Goal: Task Accomplishment & Management: Manage account settings

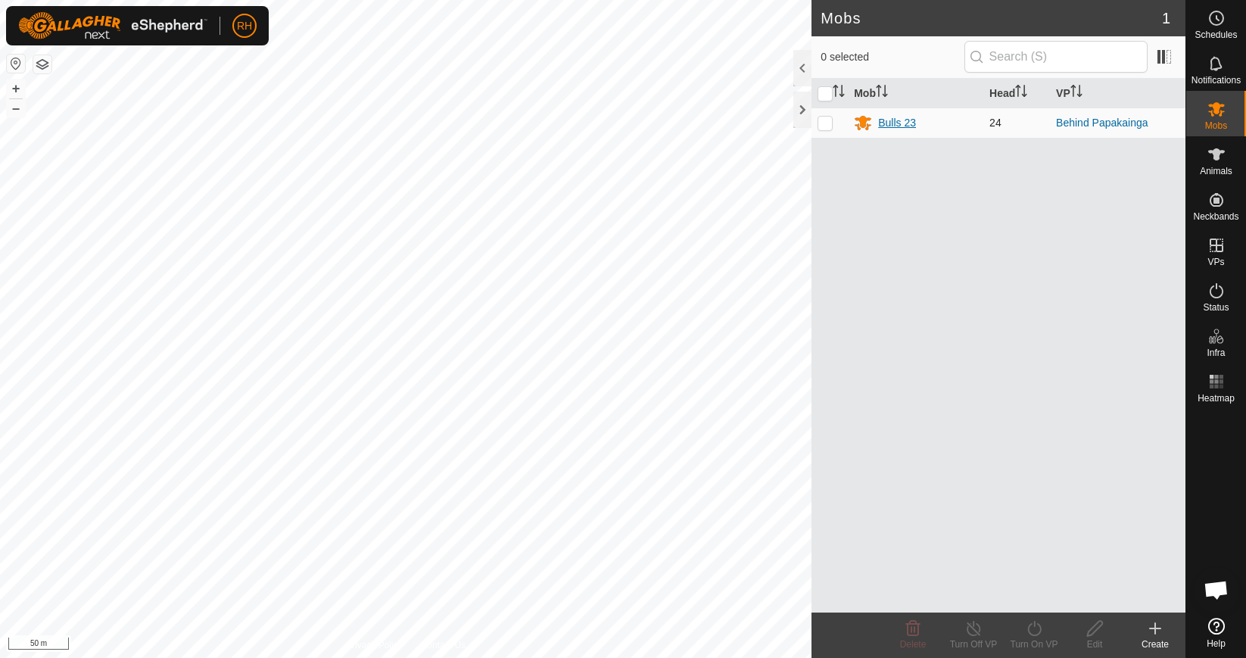
click at [892, 123] on div "Bulls 23" at bounding box center [897, 123] width 38 height 16
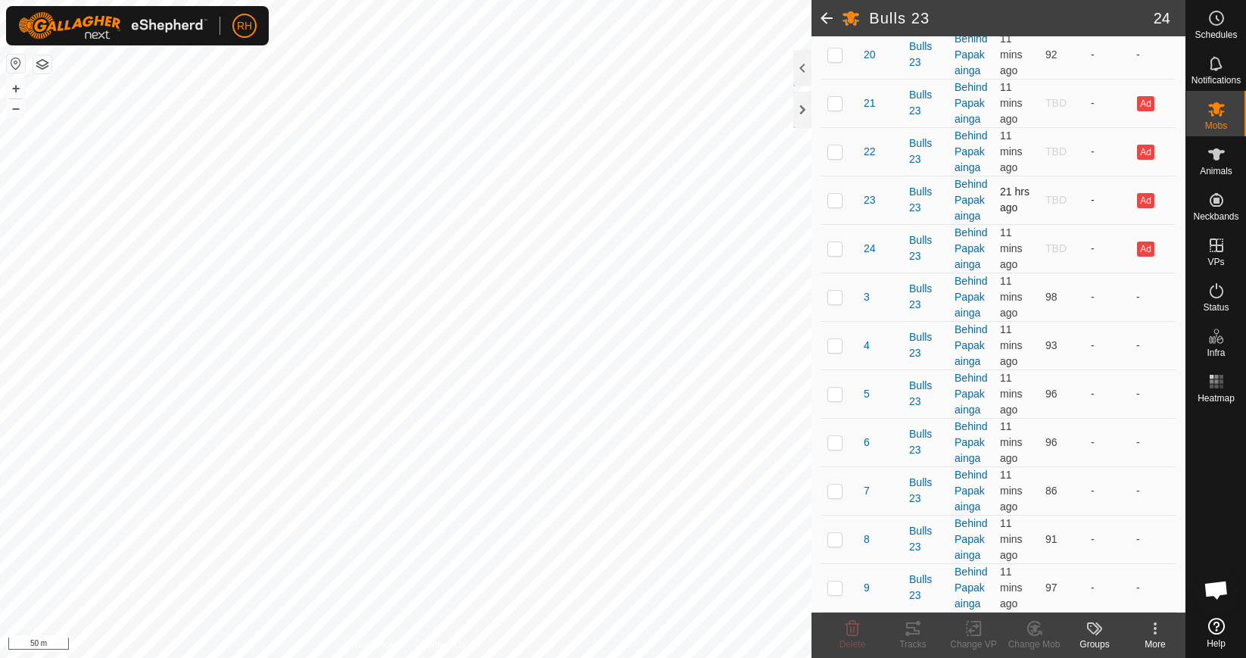
scroll to position [952, 0]
click at [838, 109] on p-checkbox at bounding box center [835, 103] width 15 height 12
checkbox input "true"
click at [832, 157] on p-checkbox at bounding box center [835, 151] width 15 height 12
checkbox input "true"
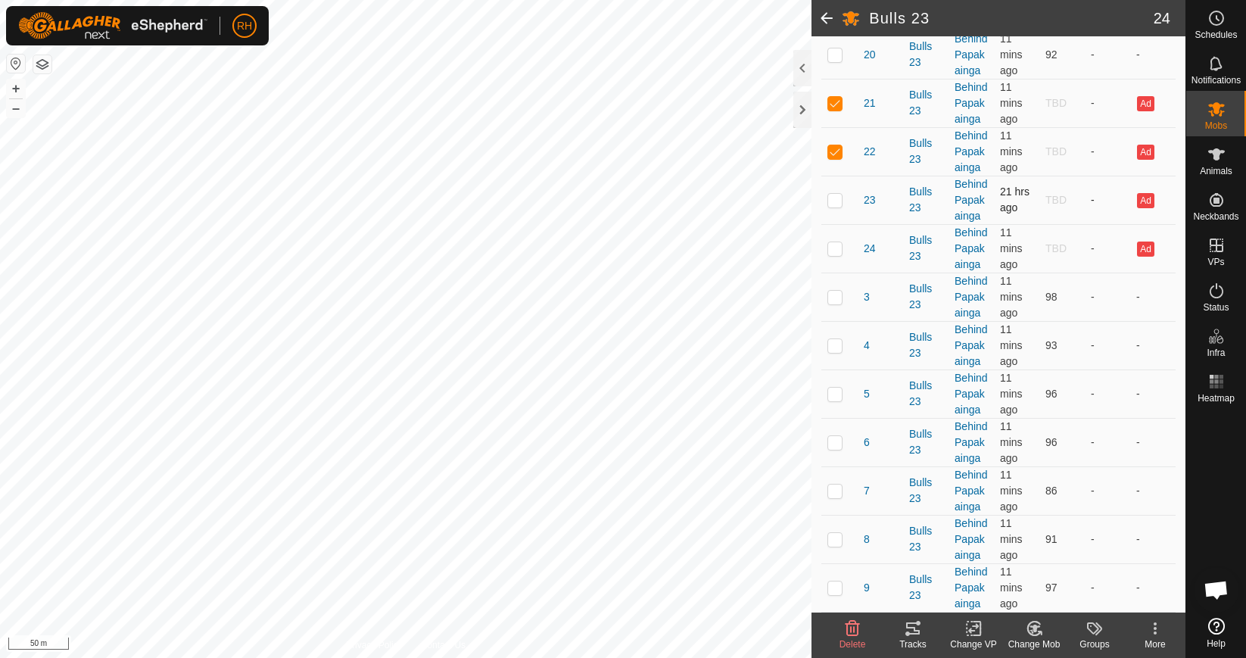
click at [837, 224] on td at bounding box center [839, 200] width 36 height 48
checkbox input "true"
click at [837, 254] on p-checkbox at bounding box center [835, 248] width 15 height 12
checkbox input "true"
click at [1033, 629] on icon at bounding box center [1035, 629] width 11 height 8
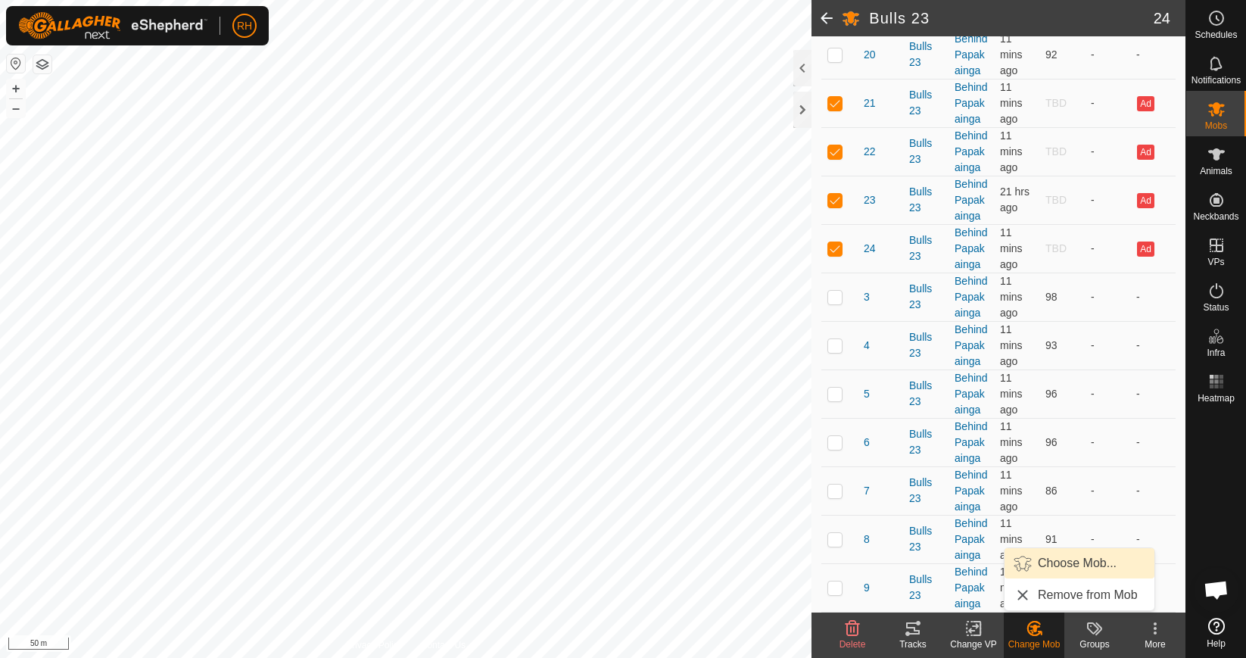
click at [1077, 569] on link "Choose Mob..." at bounding box center [1080, 563] width 150 height 30
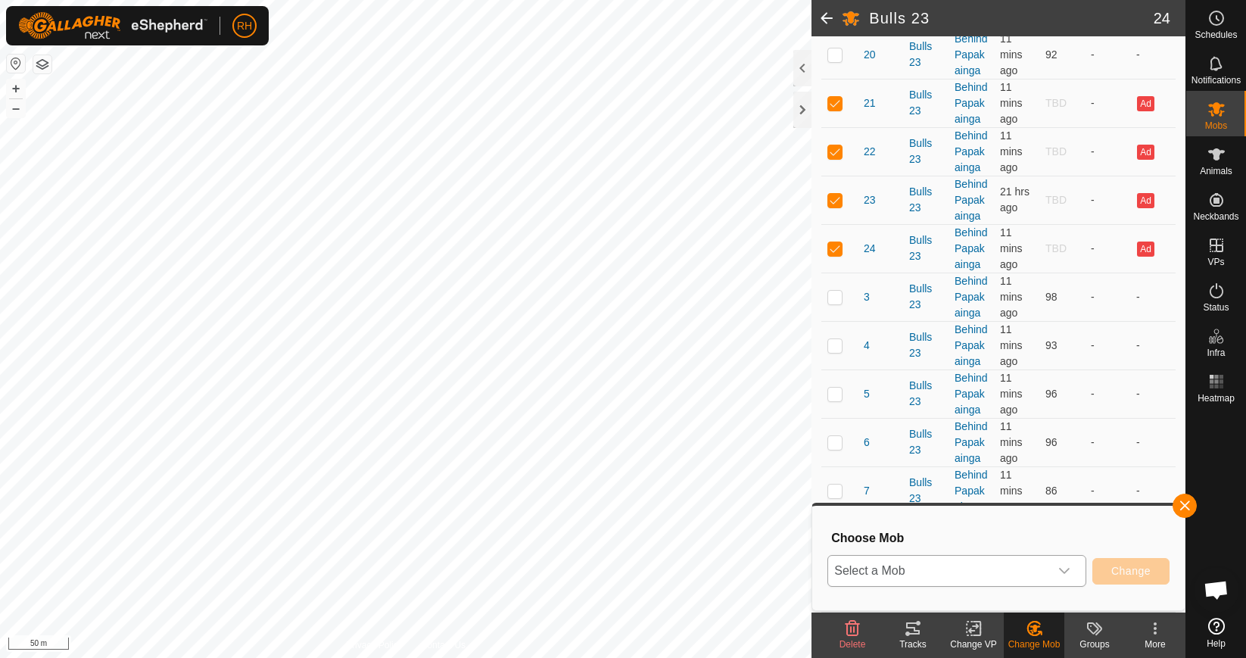
click at [1061, 570] on icon "dropdown trigger" at bounding box center [1064, 571] width 11 height 6
click at [1213, 170] on span "Animals" at bounding box center [1216, 171] width 33 height 9
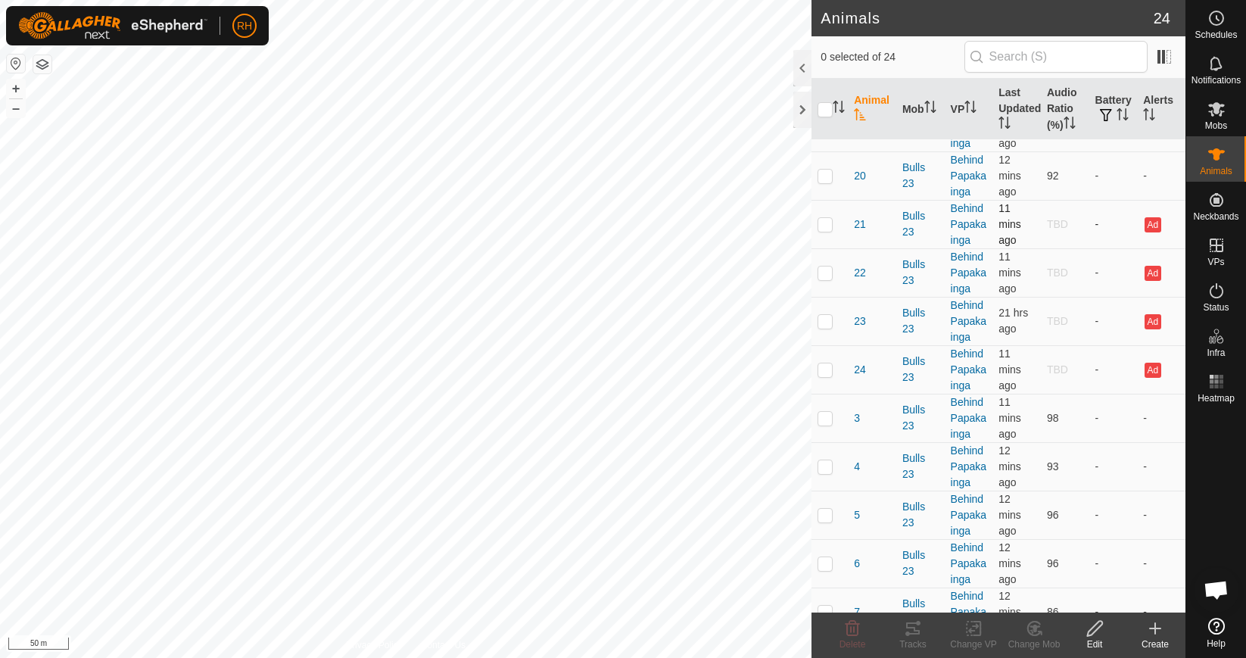
scroll to position [408, 0]
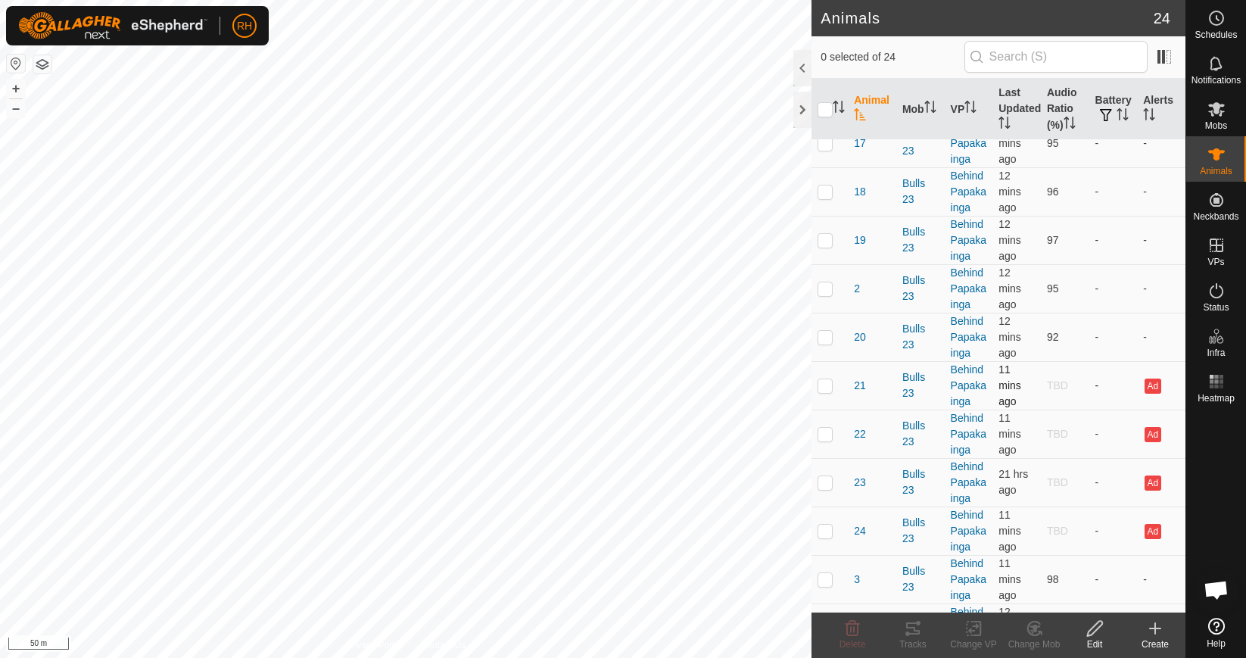
click at [824, 382] on p-checkbox at bounding box center [825, 385] width 15 height 12
checkbox input "true"
click at [828, 432] on p-checkbox at bounding box center [825, 434] width 15 height 12
checkbox input "true"
click at [823, 491] on td at bounding box center [830, 482] width 36 height 48
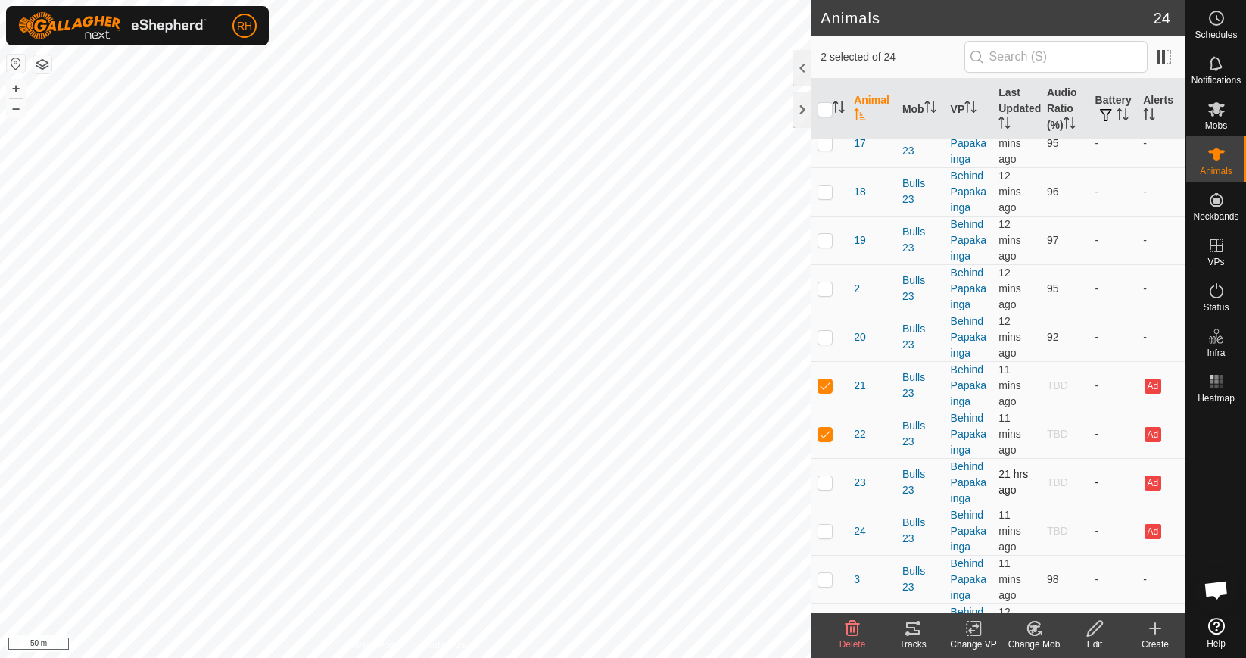
checkbox input "true"
click at [827, 534] on p-checkbox at bounding box center [825, 531] width 15 height 12
checkbox input "true"
click at [1093, 634] on icon at bounding box center [1095, 628] width 19 height 18
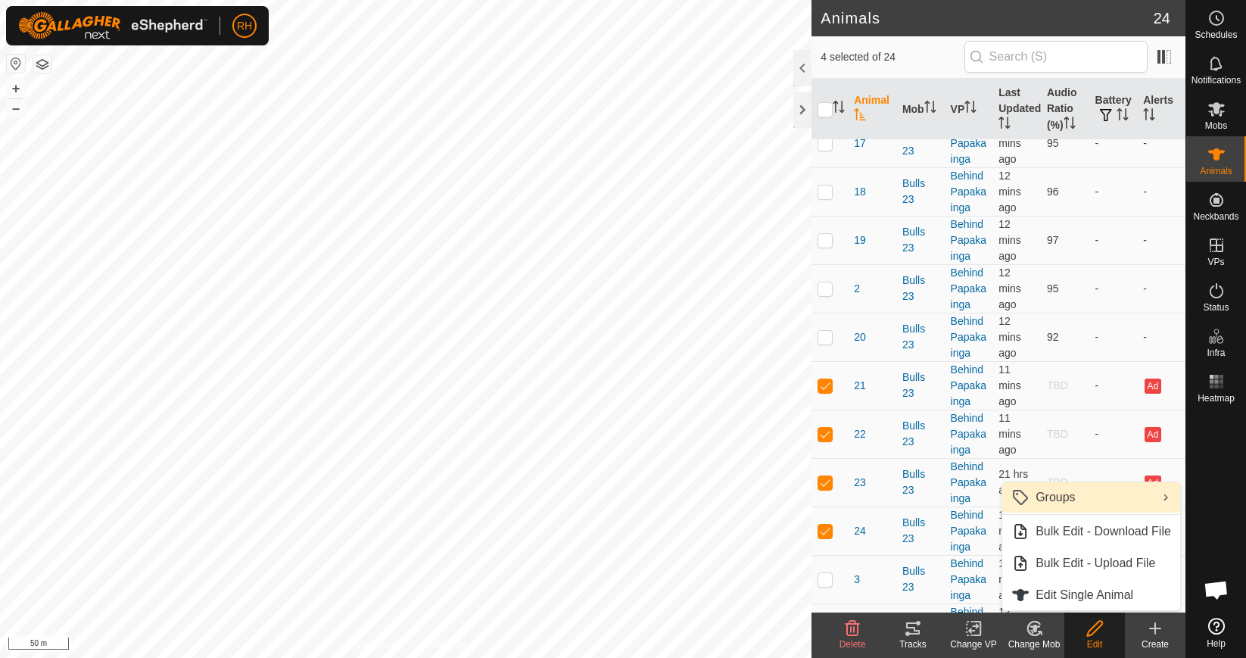
click at [1111, 500] on link "Groups" at bounding box center [1091, 497] width 178 height 30
click at [1213, 120] on div "Mobs" at bounding box center [1216, 113] width 60 height 45
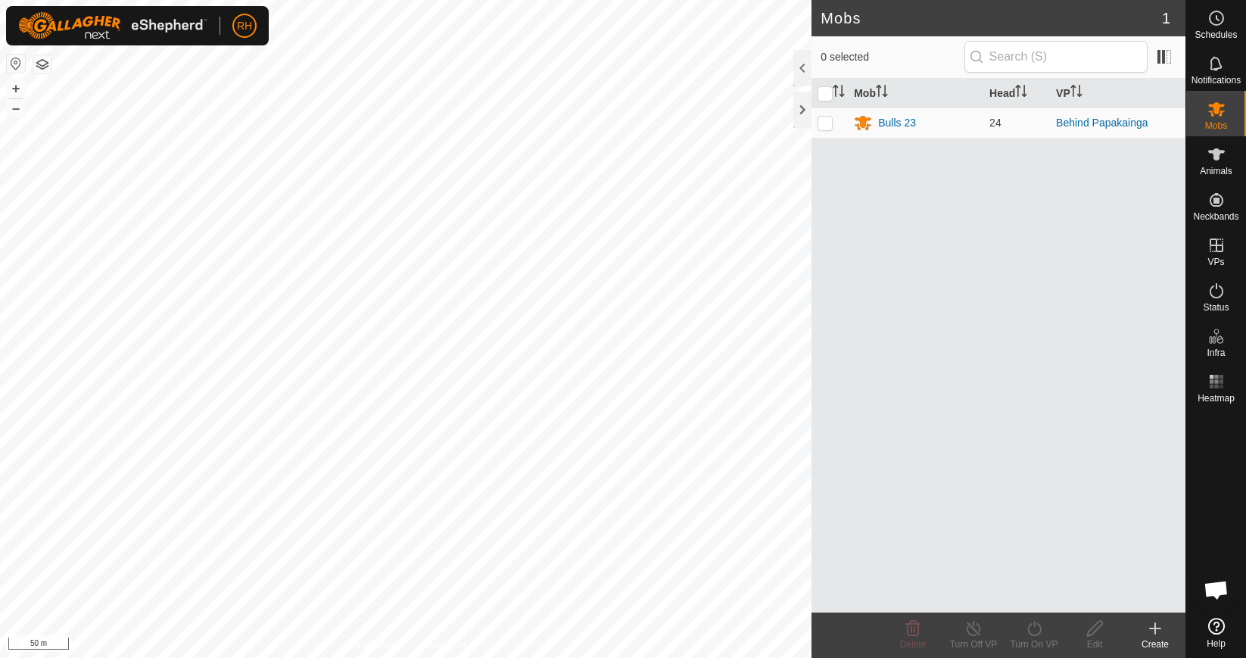
click at [1146, 638] on div "Create" at bounding box center [1155, 644] width 61 height 14
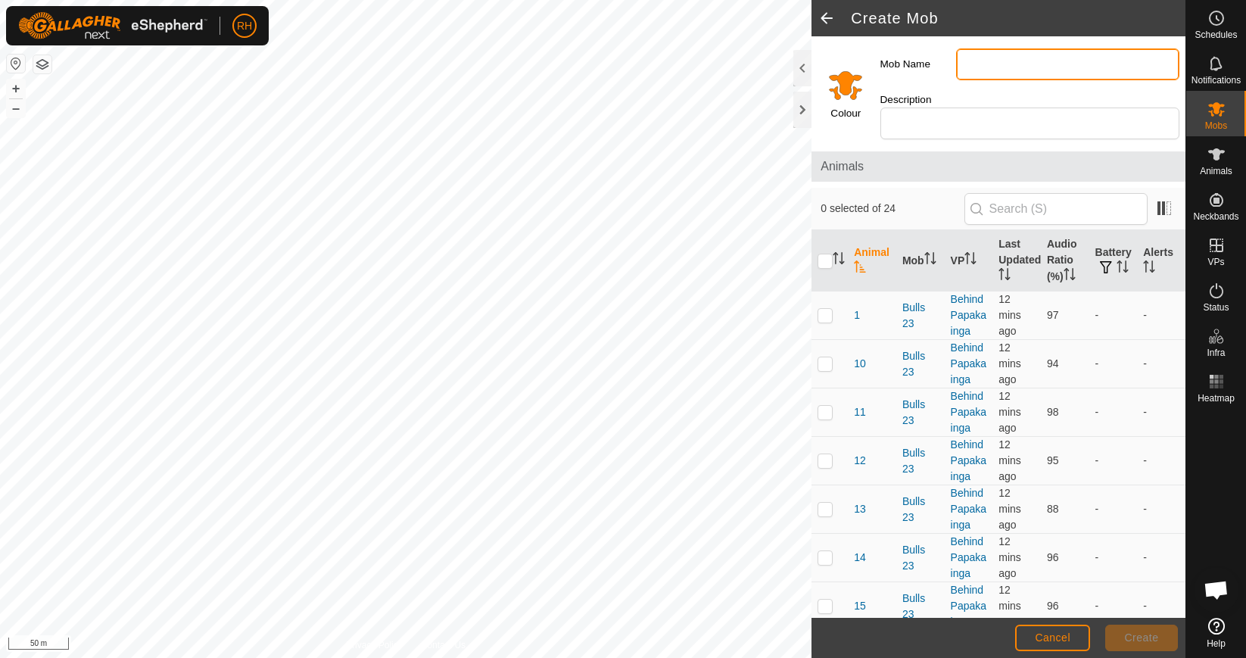
click at [996, 69] on input "Mob Name" at bounding box center [1067, 64] width 223 height 32
type input "training"
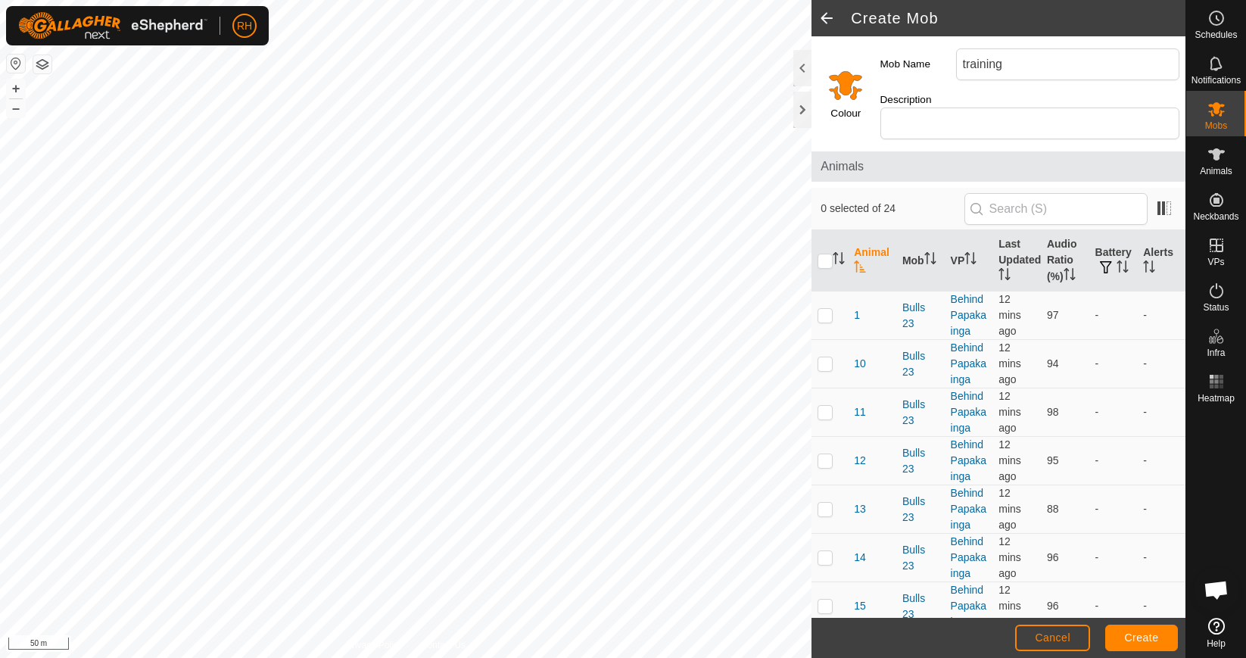
click at [843, 71] on input "Select a color" at bounding box center [846, 85] width 36 height 36
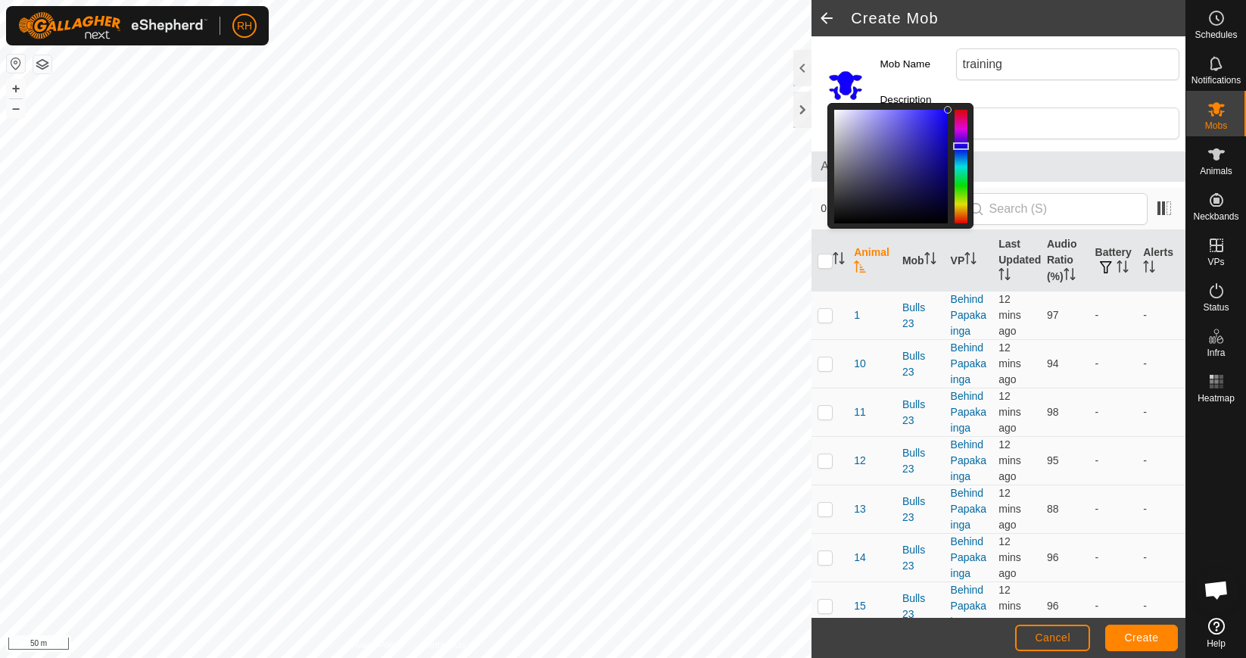
click at [961, 139] on div at bounding box center [961, 167] width 13 height 114
click at [1144, 641] on span "Create" at bounding box center [1142, 637] width 34 height 12
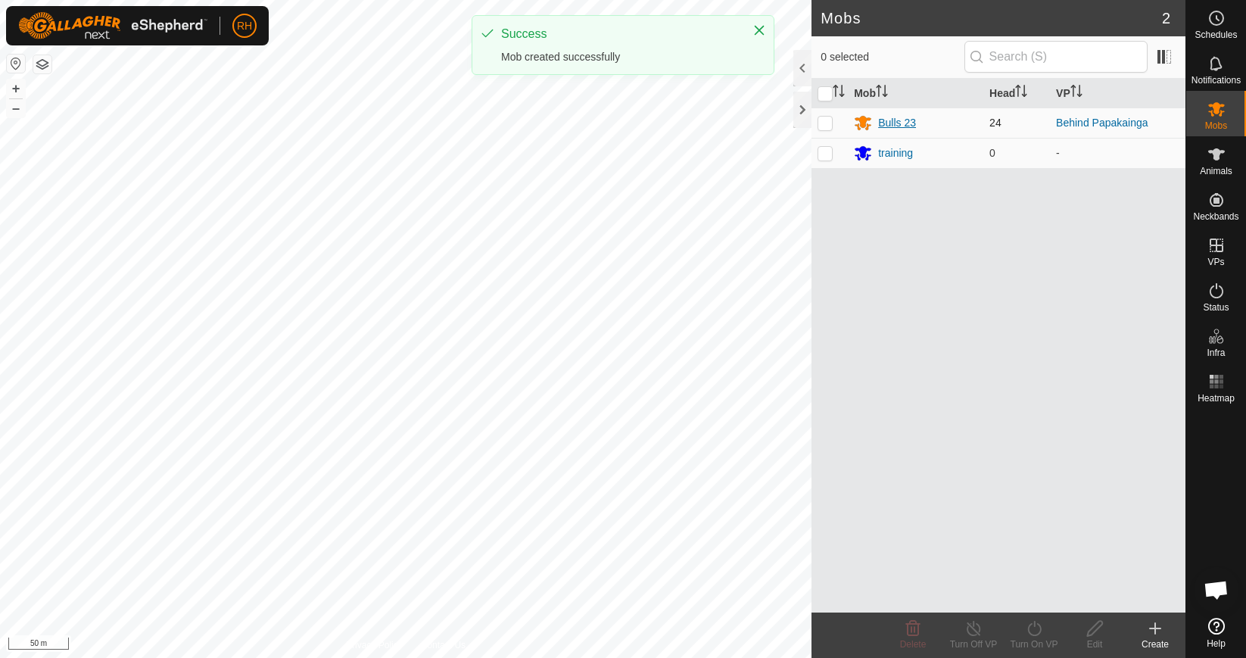
click at [894, 125] on div "Bulls 23" at bounding box center [897, 123] width 38 height 16
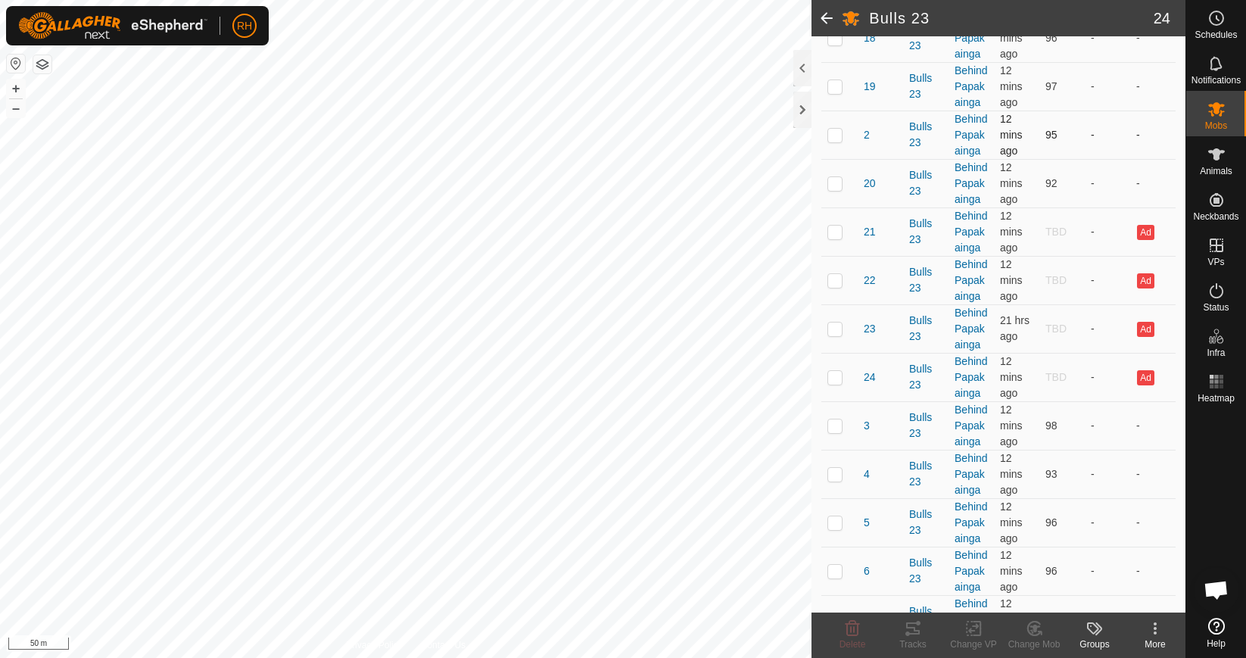
scroll to position [846, 0]
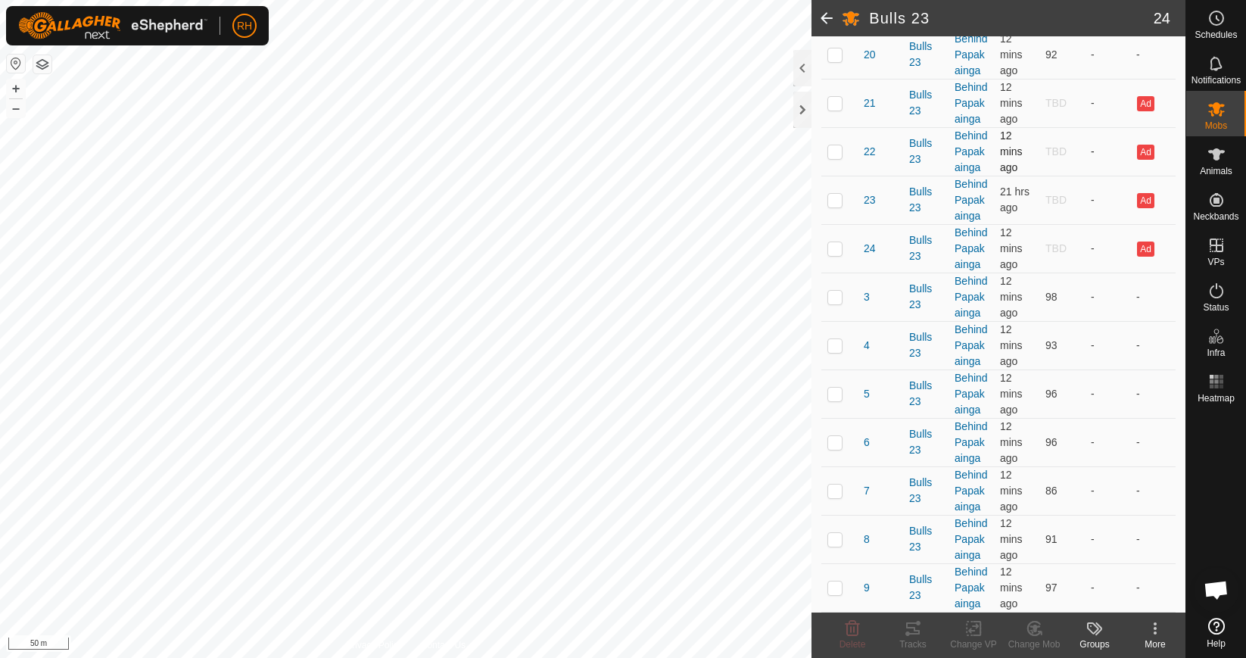
drag, startPoint x: 836, startPoint y: 280, endPoint x: 834, endPoint y: 320, distance: 40.2
click at [836, 109] on p-checkbox at bounding box center [835, 103] width 15 height 12
checkbox input "true"
click at [834, 157] on p-checkbox at bounding box center [835, 151] width 15 height 12
checkbox input "true"
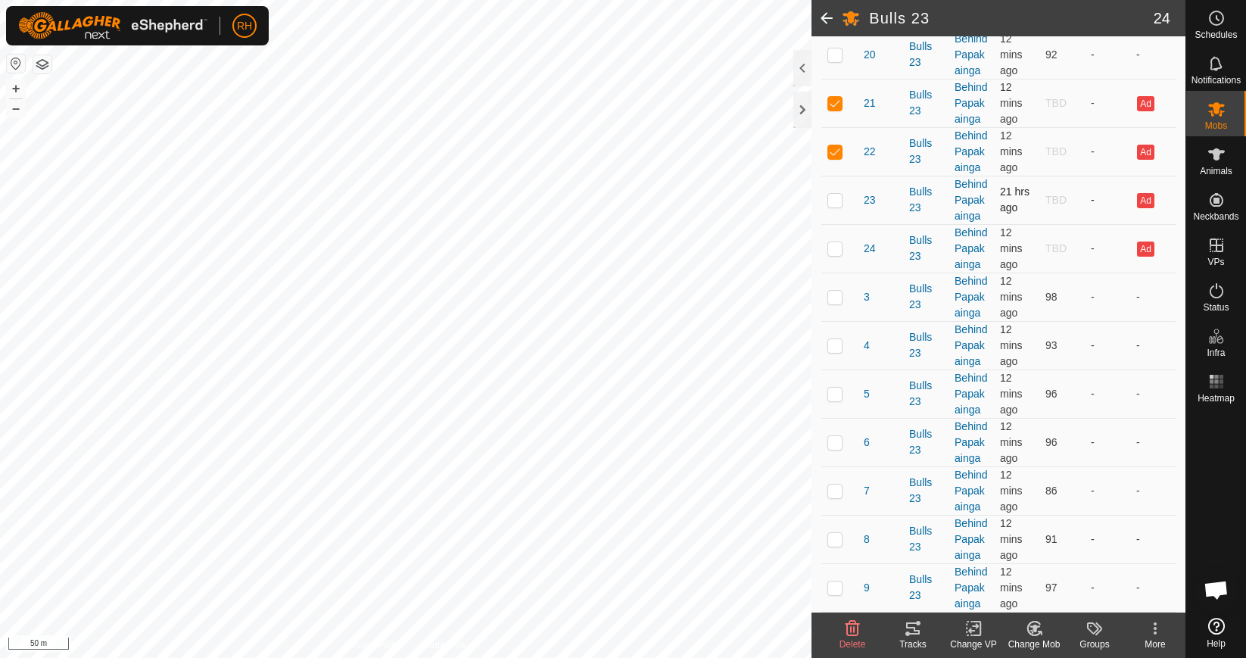
drag, startPoint x: 834, startPoint y: 411, endPoint x: 834, endPoint y: 427, distance: 15.9
click at [834, 206] on p-checkbox at bounding box center [835, 200] width 15 height 12
checkbox input "true"
click at [829, 273] on td at bounding box center [839, 248] width 36 height 48
checkbox input "true"
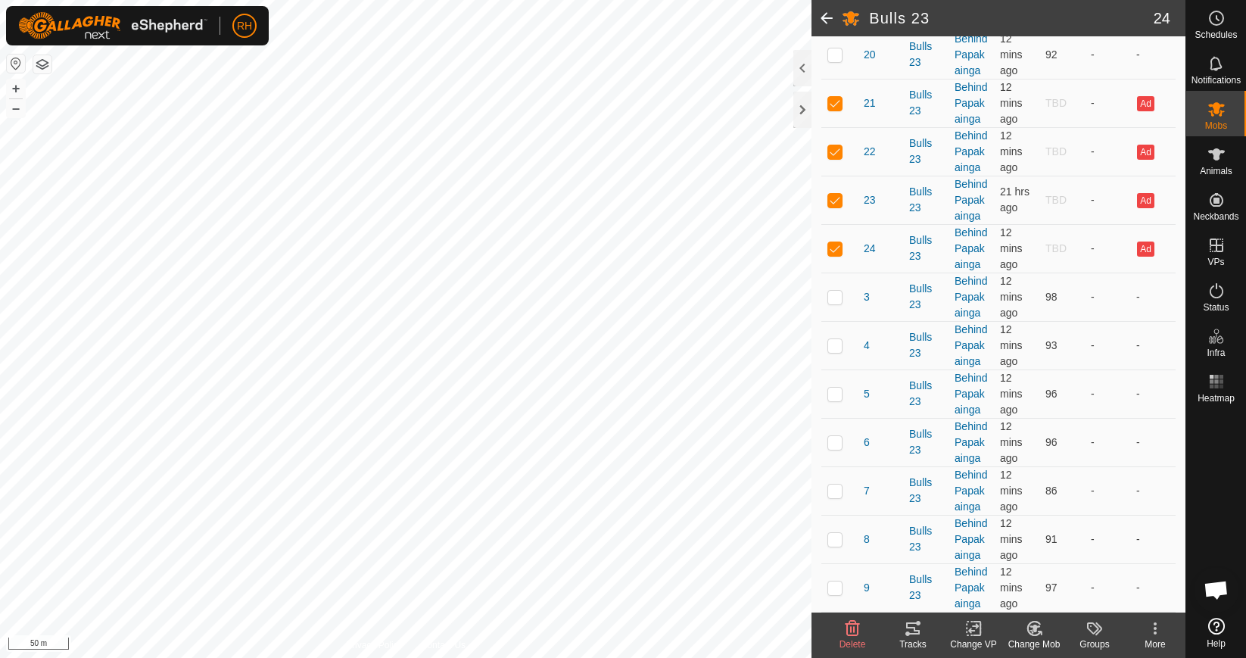
click at [1036, 641] on div "Change Mob" at bounding box center [1034, 644] width 61 height 14
click at [1058, 563] on link "Choose Mob..." at bounding box center [1080, 563] width 150 height 30
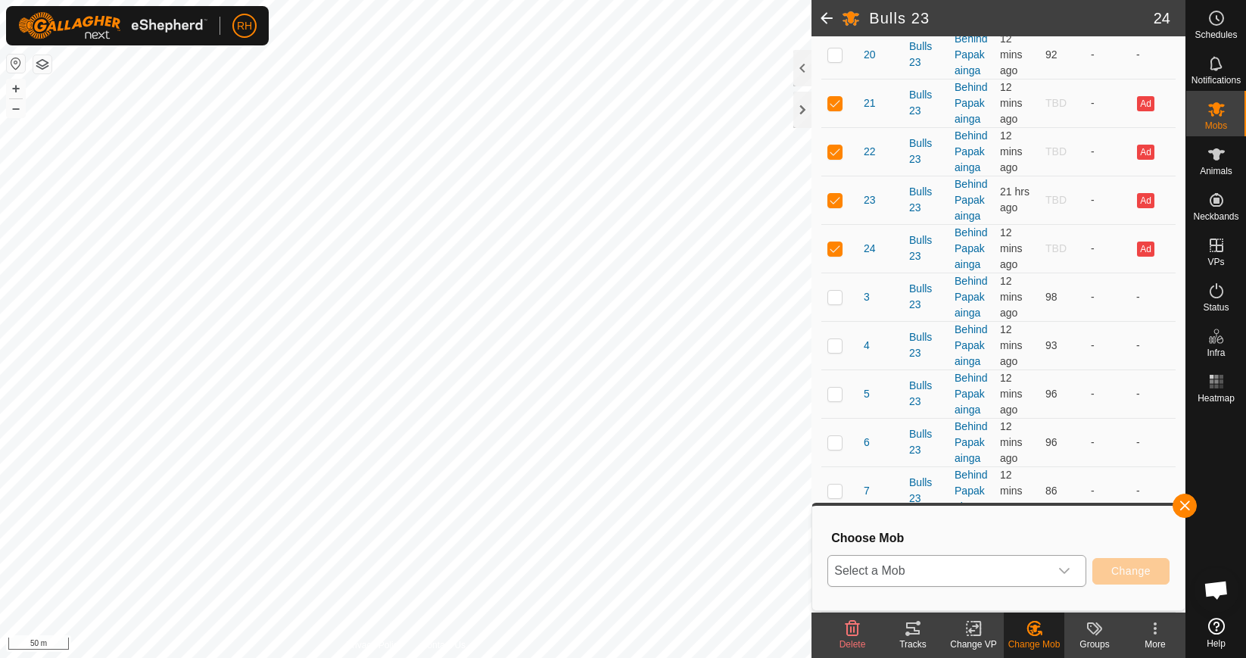
click at [1052, 568] on div "dropdown trigger" at bounding box center [1064, 571] width 30 height 30
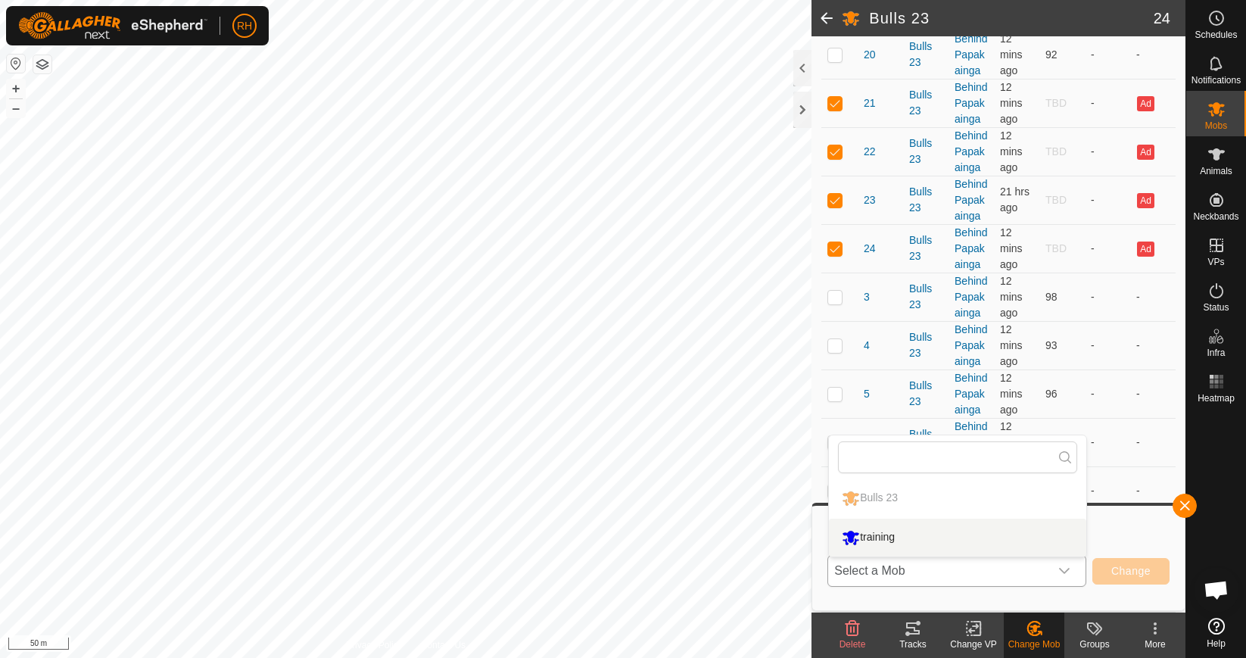
click at [1011, 543] on li "training" at bounding box center [957, 538] width 257 height 38
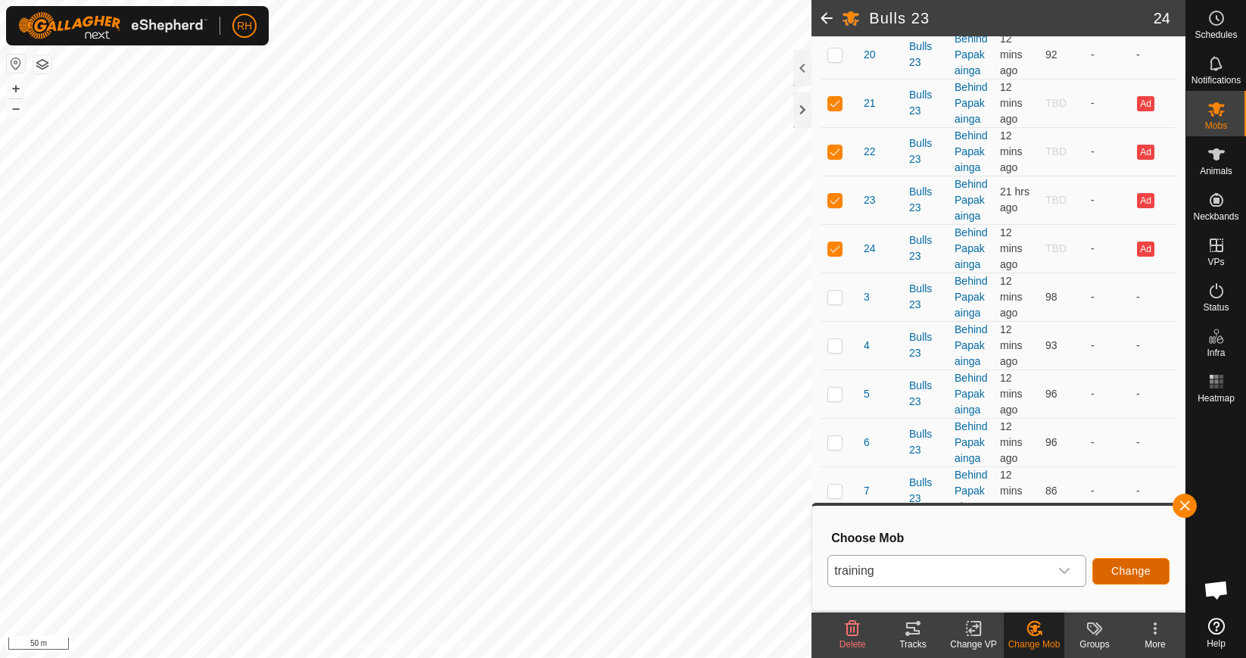
click at [1111, 575] on span "Change" at bounding box center [1130, 571] width 39 height 12
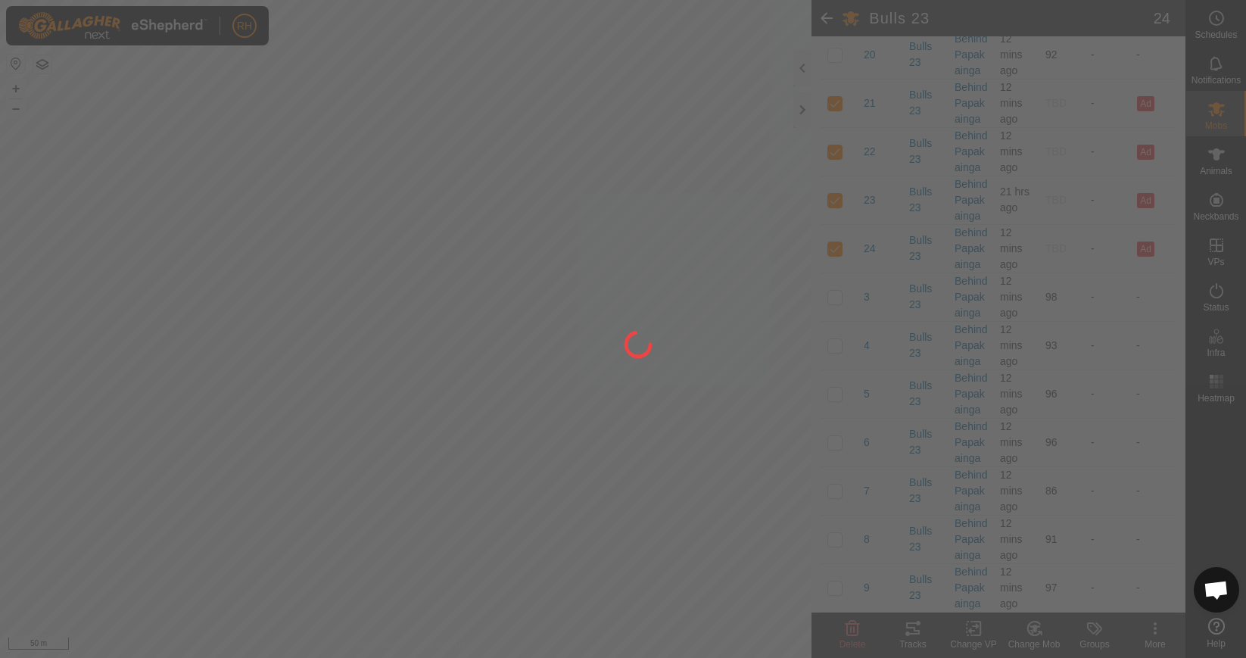
checkbox input "false"
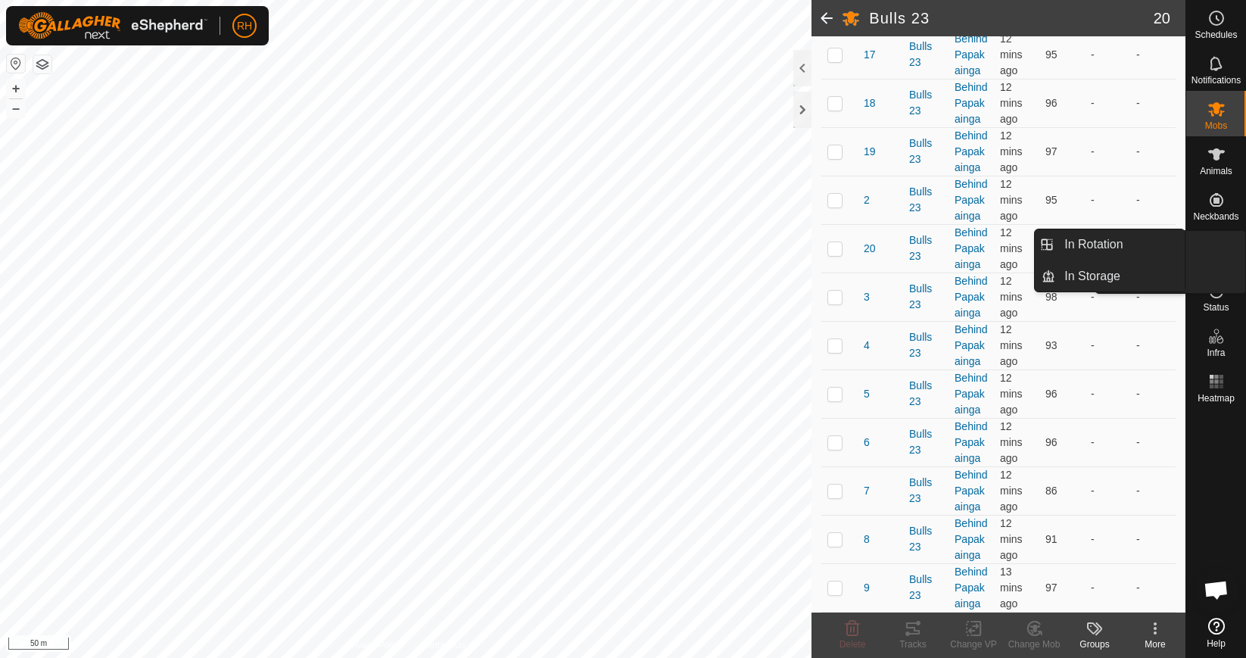
click at [1220, 257] on span "VPs" at bounding box center [1216, 261] width 17 height 9
click at [1114, 249] on link "In Rotation" at bounding box center [1119, 244] width 129 height 30
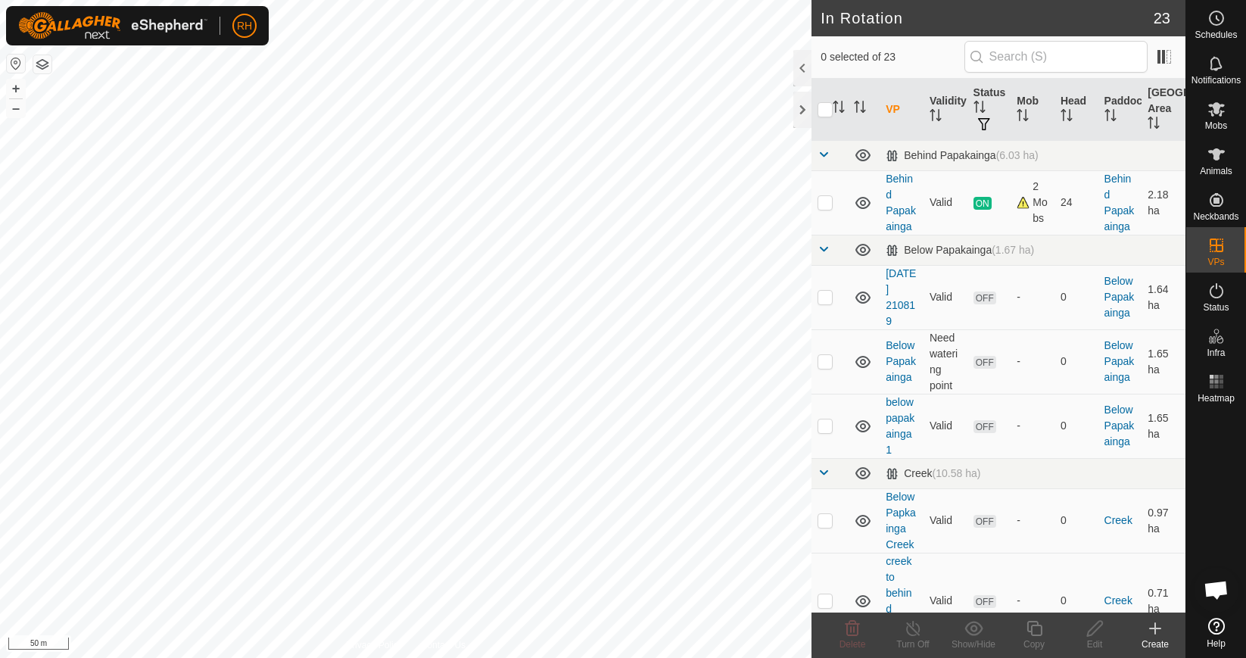
click at [1159, 637] on div "Create" at bounding box center [1155, 644] width 61 height 14
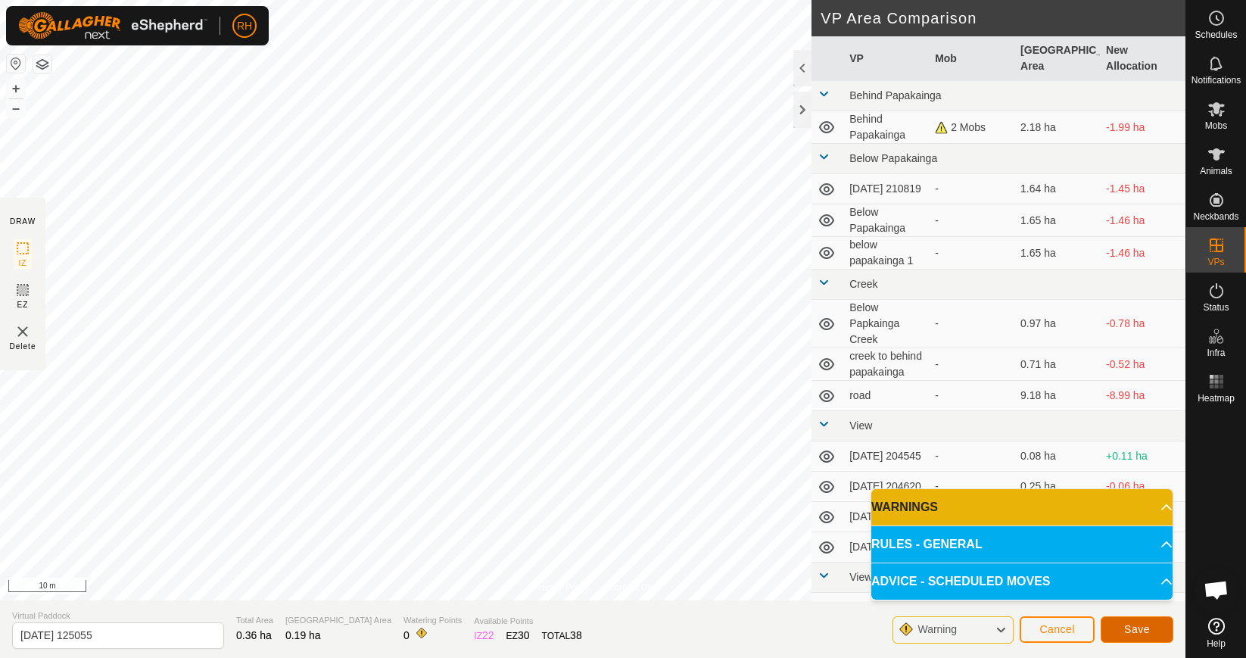
click at [1146, 627] on span "Save" at bounding box center [1137, 629] width 26 height 12
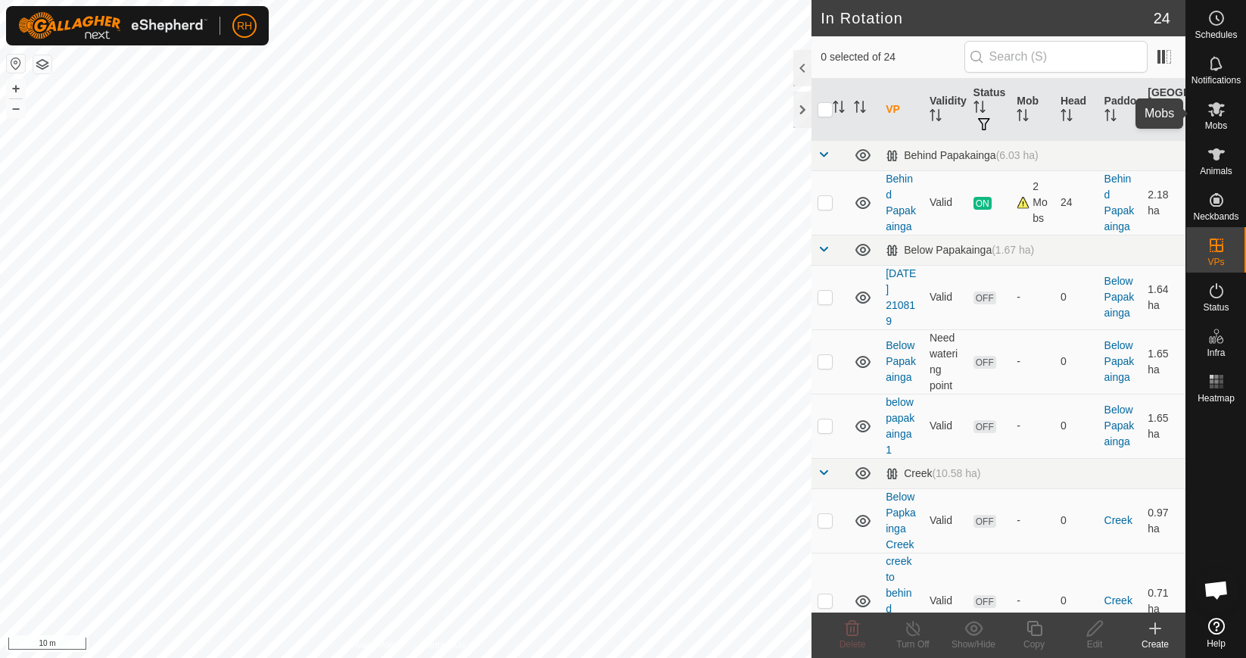
click at [1211, 114] on icon at bounding box center [1216, 109] width 17 height 14
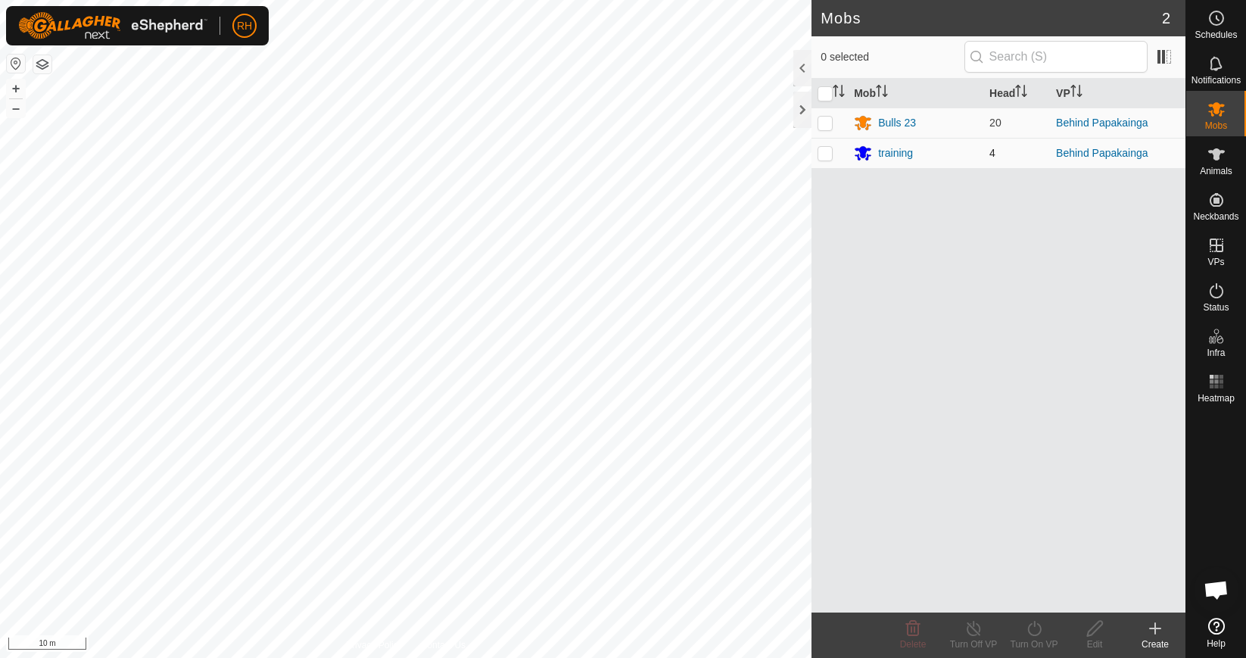
click at [828, 152] on p-checkbox at bounding box center [825, 153] width 15 height 12
checkbox input "true"
click at [1037, 634] on icon at bounding box center [1034, 628] width 14 height 15
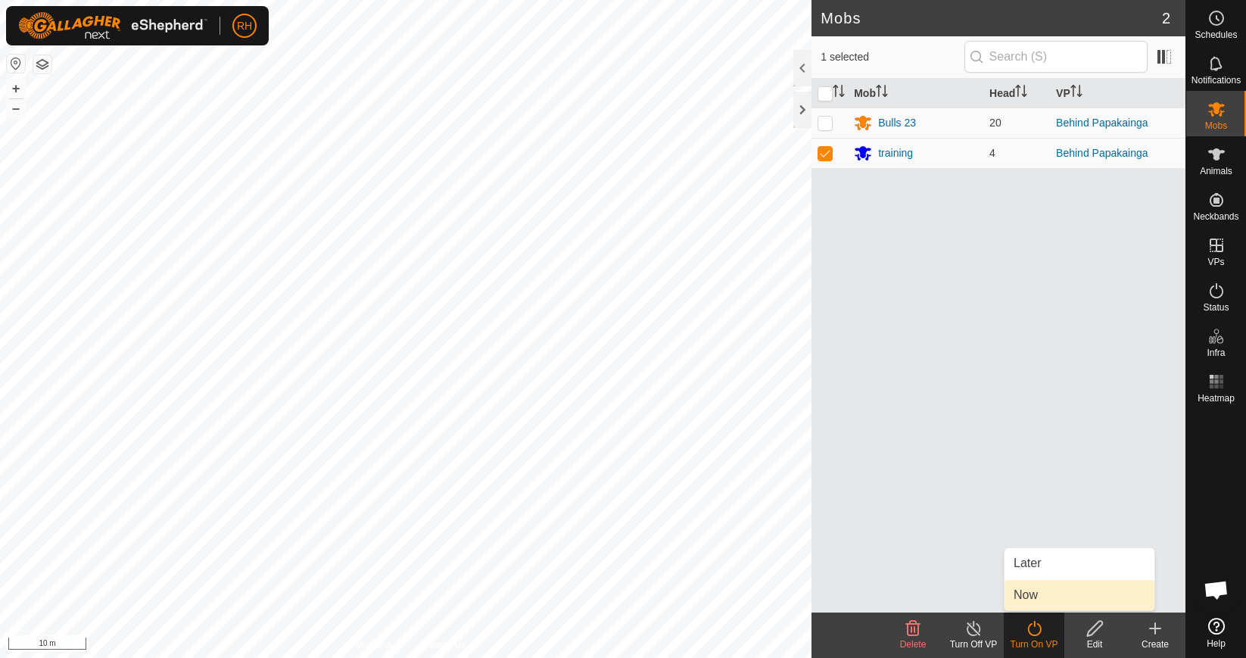
click at [1046, 587] on link "Now" at bounding box center [1080, 595] width 150 height 30
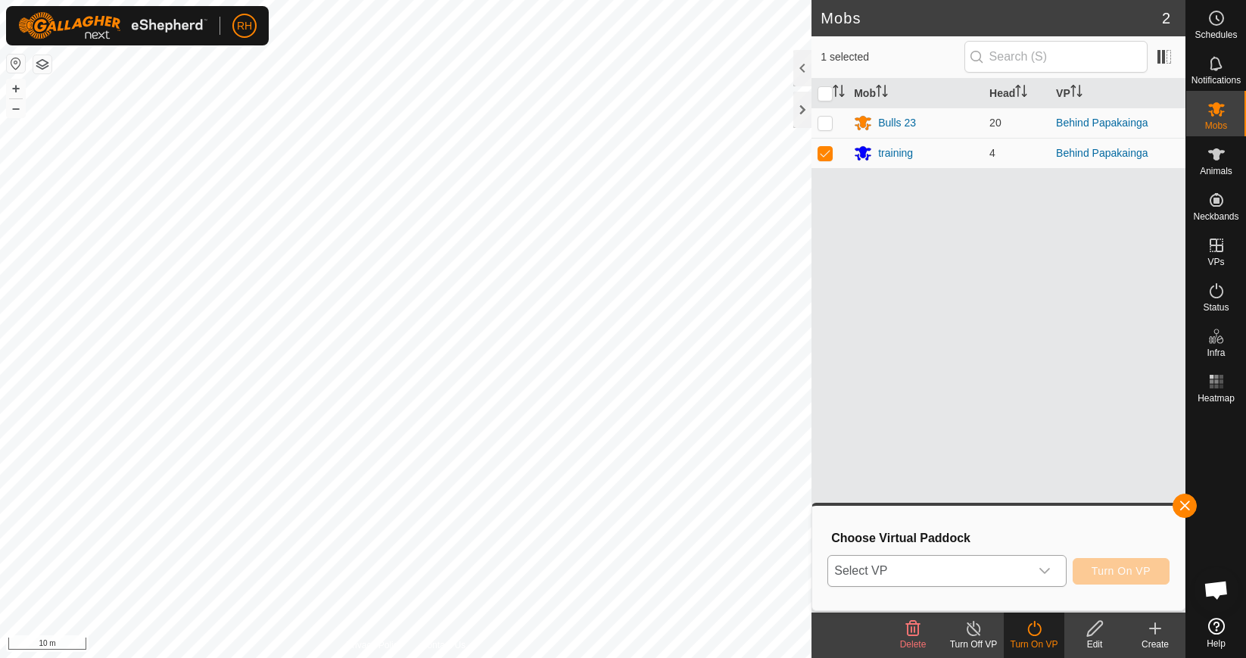
click at [1030, 571] on div "dropdown trigger" at bounding box center [1045, 571] width 30 height 30
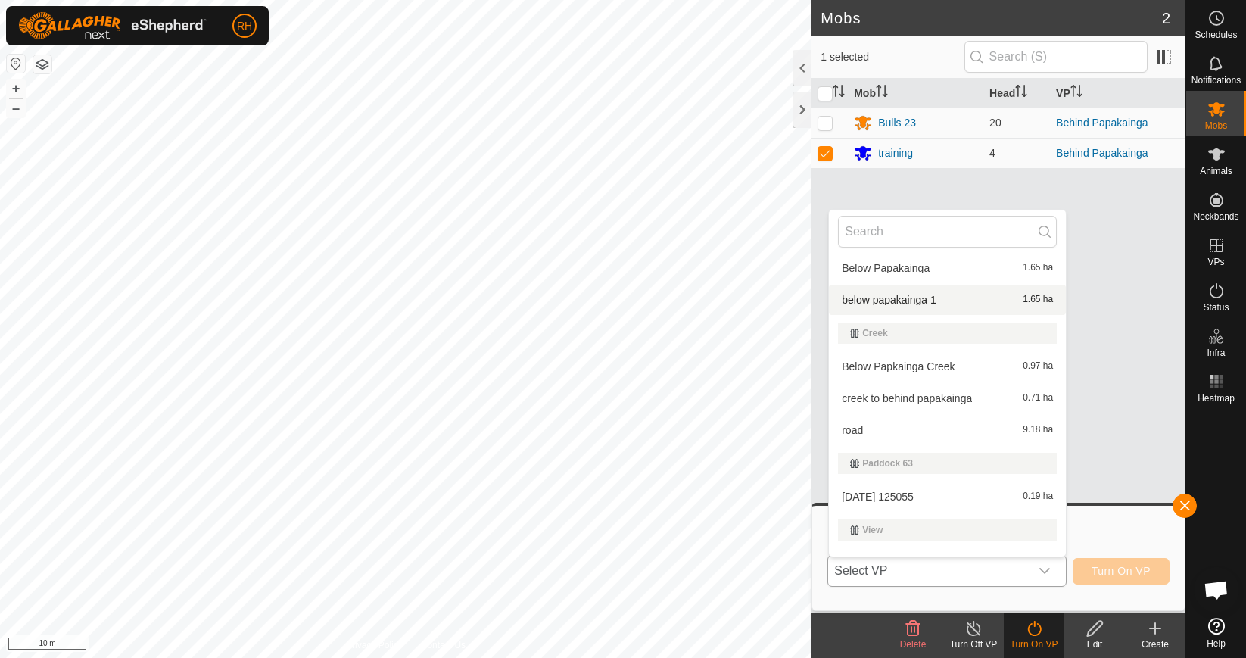
scroll to position [223, 0]
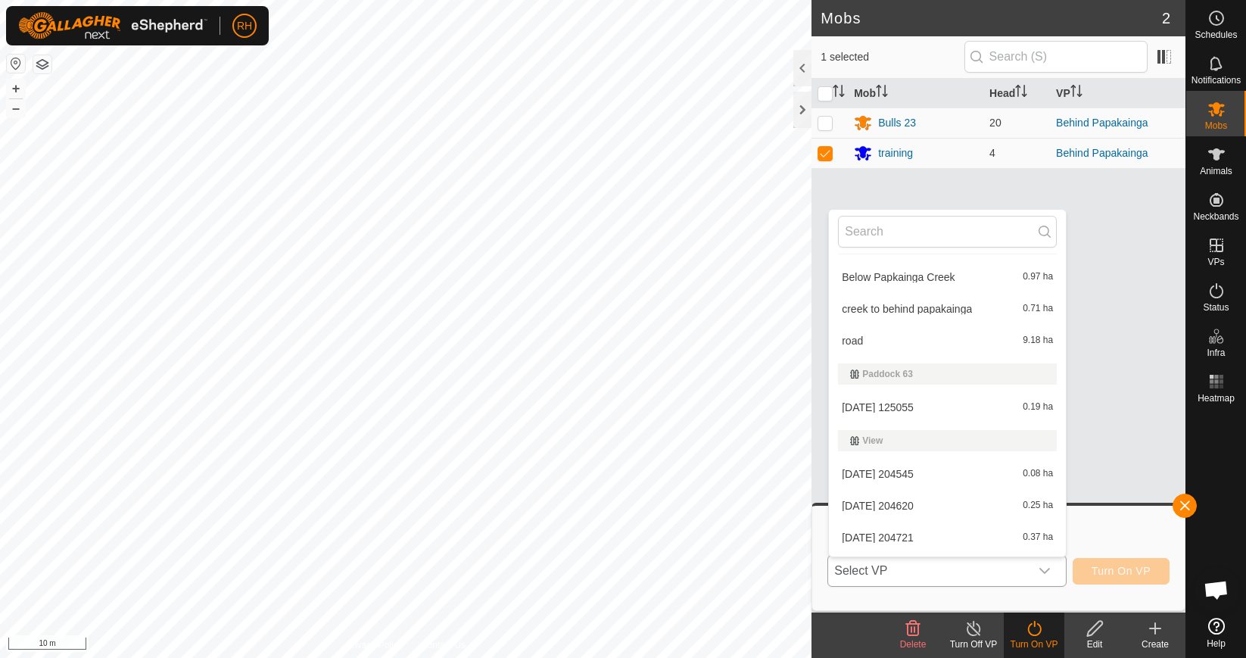
click at [937, 407] on li "[DATE] 125055 0.19 ha" at bounding box center [947, 407] width 237 height 30
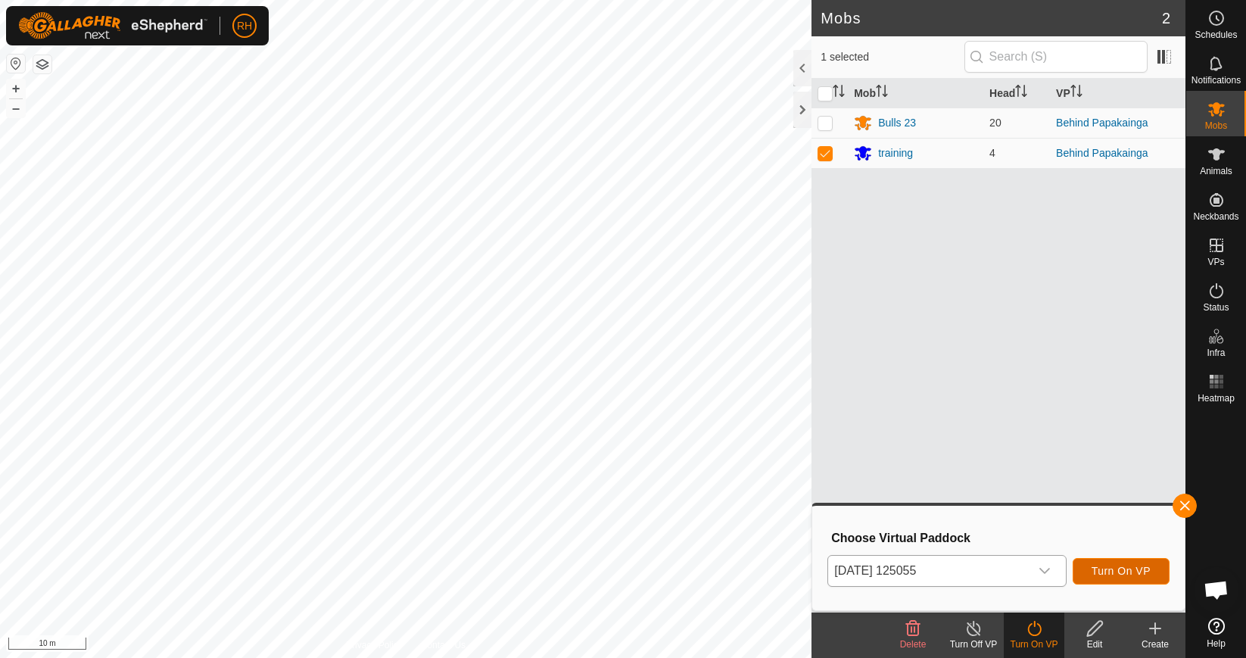
click at [1124, 572] on span "Turn On VP" at bounding box center [1121, 571] width 59 height 12
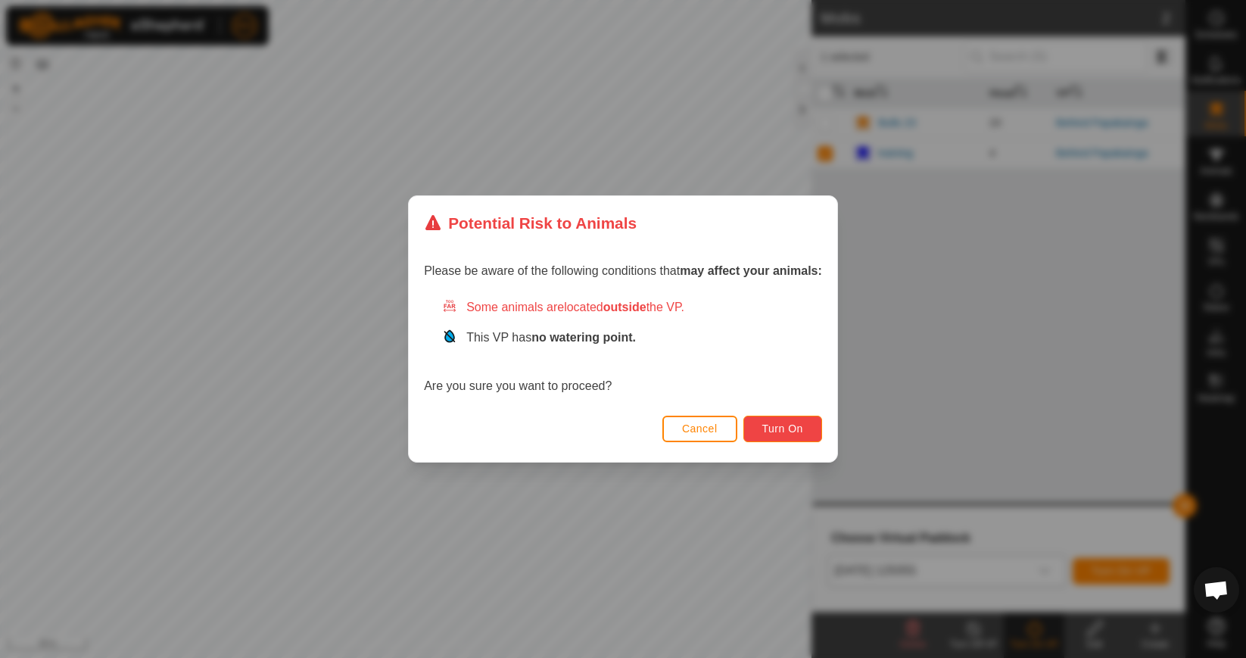
click at [775, 434] on span "Turn On" at bounding box center [782, 428] width 41 height 12
